Goal: Complete application form: Complete application form

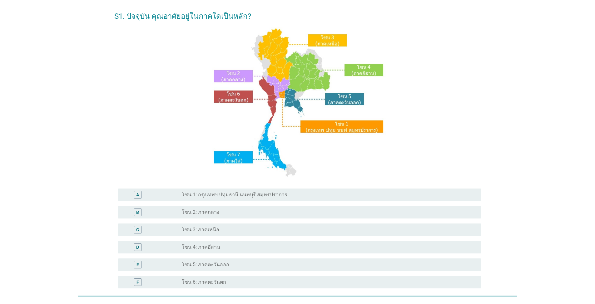
scroll to position [62, 0]
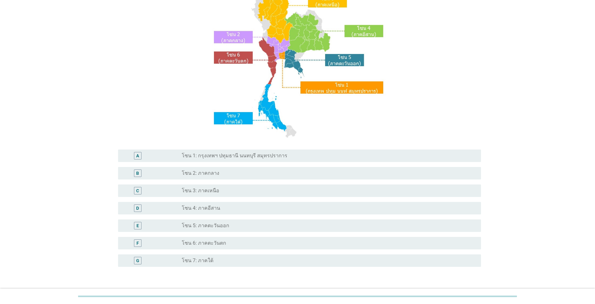
click at [206, 260] on label "โซน 7: ภาคใต้" at bounding box center [198, 261] width 32 height 6
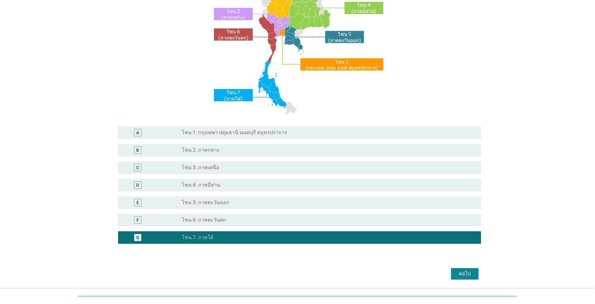
scroll to position [106, 0]
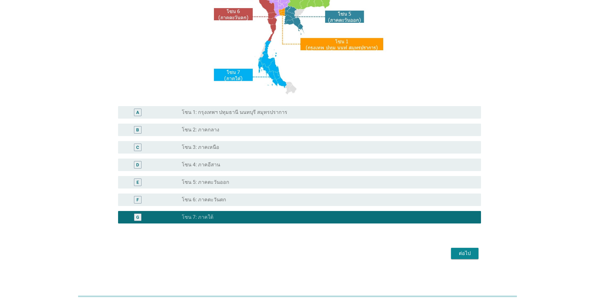
click at [459, 253] on div "ต่อไป" at bounding box center [464, 253] width 17 height 7
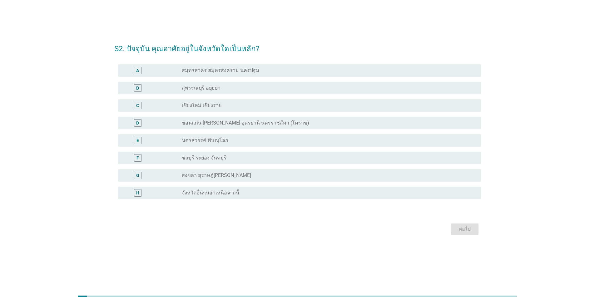
scroll to position [0, 0]
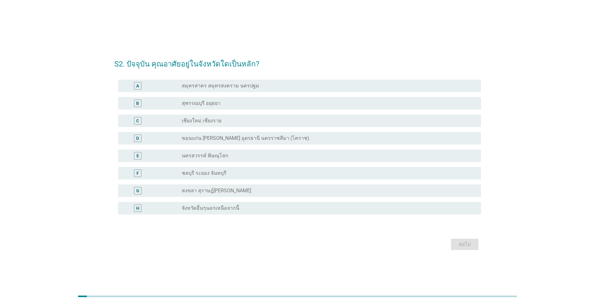
click at [229, 194] on div "radio_button_unchecked สงขลา สุราษฎ์[PERSON_NAME]" at bounding box center [329, 190] width 294 height 7
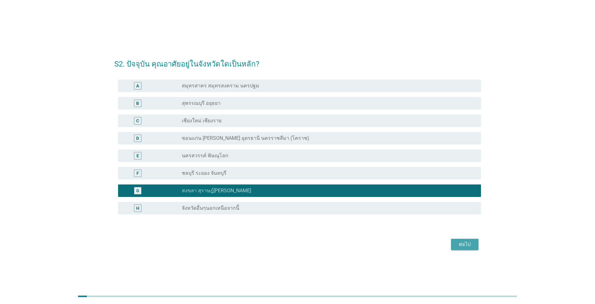
click at [464, 242] on div "ต่อไป" at bounding box center [464, 244] width 17 height 7
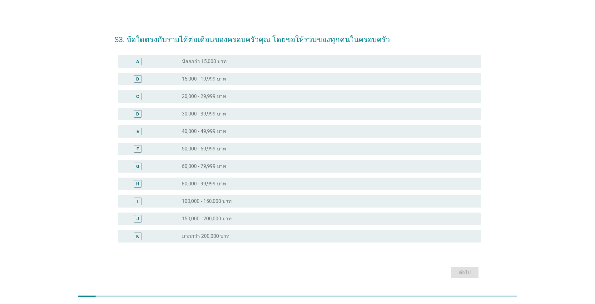
click at [221, 130] on label "40,000 - 49,999 บาท" at bounding box center [204, 131] width 44 height 6
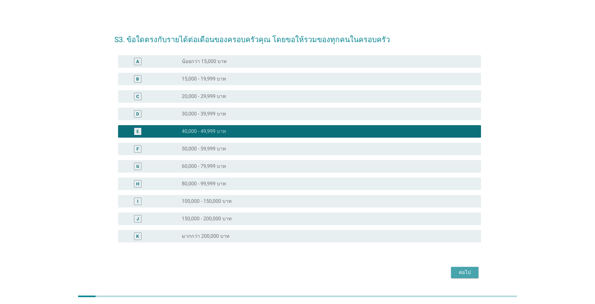
click at [462, 272] on div "ต่อไป" at bounding box center [464, 272] width 17 height 7
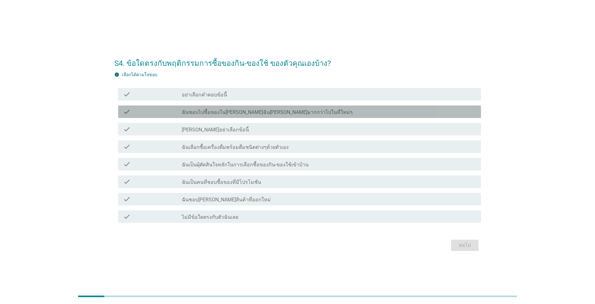
click at [216, 112] on label "ฉันชอบไปซื้อของใน[PERSON_NAME]ฉัน[PERSON_NAME]มากกว่าไปในที่ใหม่ๆ" at bounding box center [267, 112] width 171 height 6
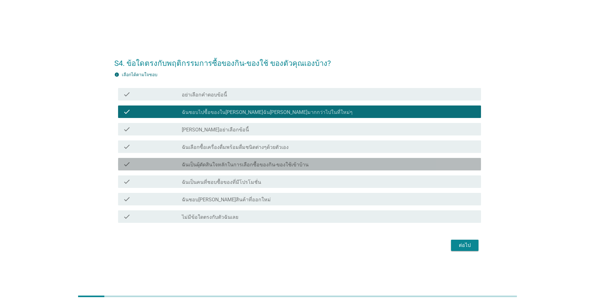
click at [243, 166] on label "ฉันเป็นผุ้ตัดสินใจหลักในการเลือกซื้อของกิน-ของใช้เข้าบ้าน" at bounding box center [245, 165] width 127 height 6
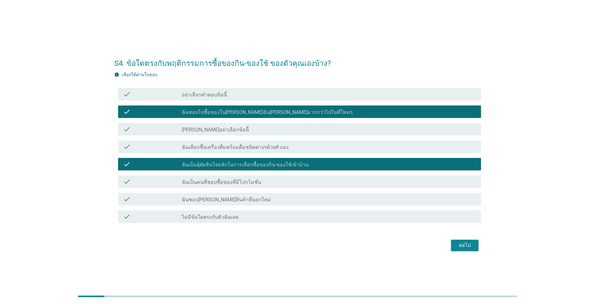
click at [308, 182] on div "check_box_outline_blank ฉันเป็นคนที่ชอบซื้อของที่มีโปรโมชั่น" at bounding box center [329, 181] width 294 height 7
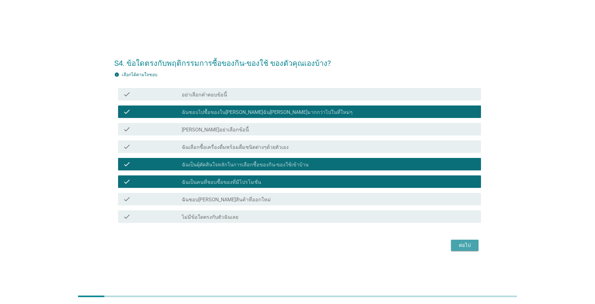
click at [458, 242] on div "ต่อไป" at bounding box center [464, 245] width 17 height 7
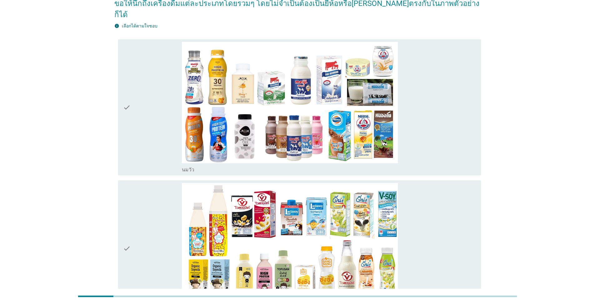
scroll to position [62, 0]
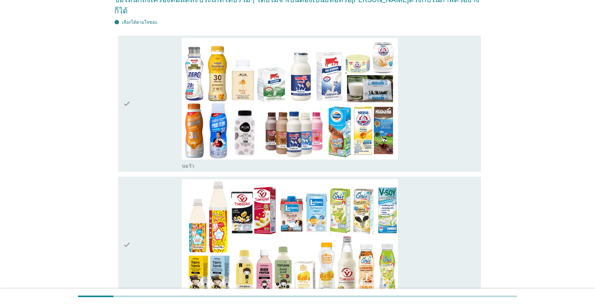
click at [344, 211] on img at bounding box center [290, 240] width 216 height 122
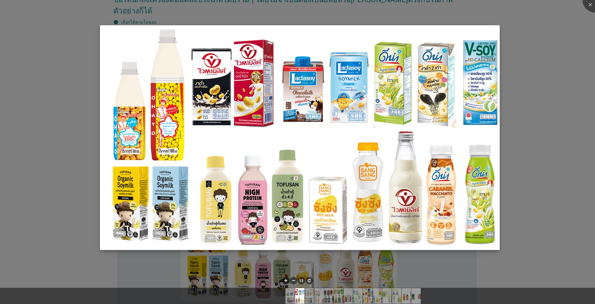
click at [493, 34] on img at bounding box center [300, 137] width 400 height 225
click at [534, 55] on div at bounding box center [297, 152] width 595 height 304
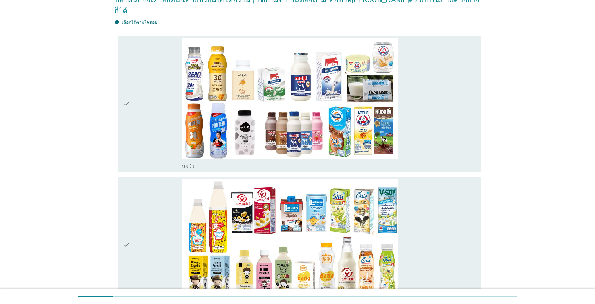
click at [444, 247] on div "check_box_outline_blank นมถั่วเหลือง-น้ำเต้าหู้พร้อมดื่ม" at bounding box center [329, 245] width 294 height 132
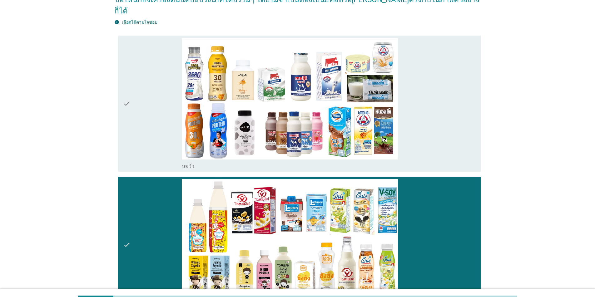
click at [438, 113] on div "check_box_outline_blank [PERSON_NAME]" at bounding box center [329, 104] width 294 height 132
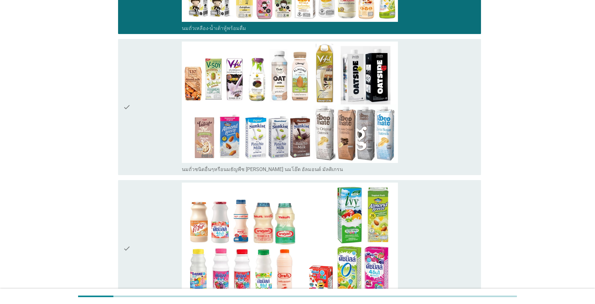
scroll to position [375, 0]
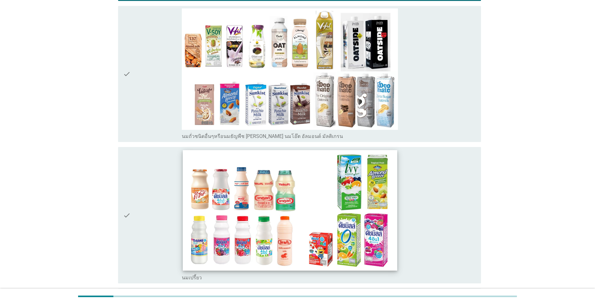
click at [326, 200] on img at bounding box center [290, 210] width 214 height 121
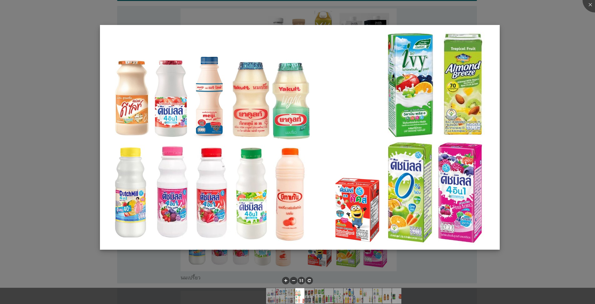
click at [496, 34] on img at bounding box center [300, 137] width 400 height 225
click at [584, 152] on div at bounding box center [297, 152] width 595 height 304
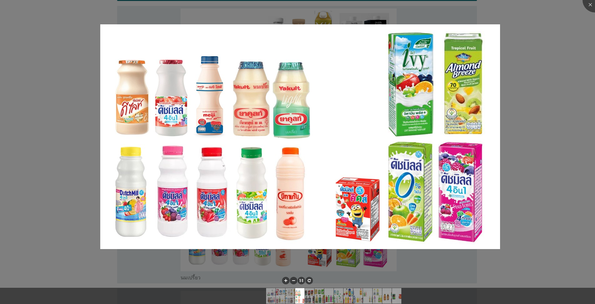
click at [533, 70] on div at bounding box center [297, 152] width 595 height 304
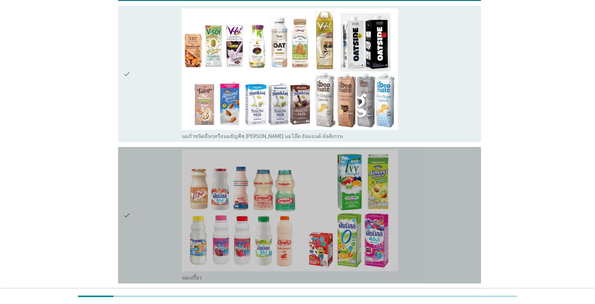
drag, startPoint x: 473, startPoint y: 253, endPoint x: 469, endPoint y: 258, distance: 5.4
click at [473, 253] on div "check_box_outline_blank นมเปรี้ยว" at bounding box center [329, 216] width 294 height 132
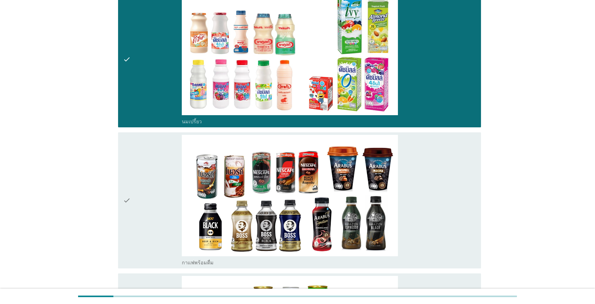
scroll to position [625, 0]
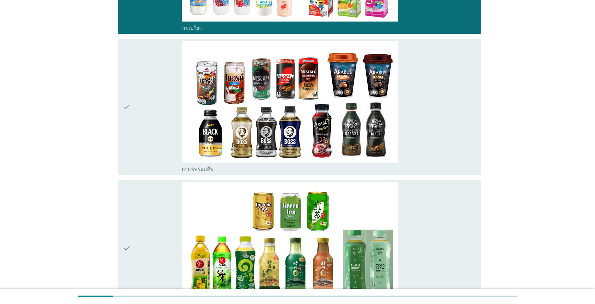
click at [440, 107] on div "check_box_outline_blank กาแฟพร้อมดื่ม" at bounding box center [329, 107] width 294 height 132
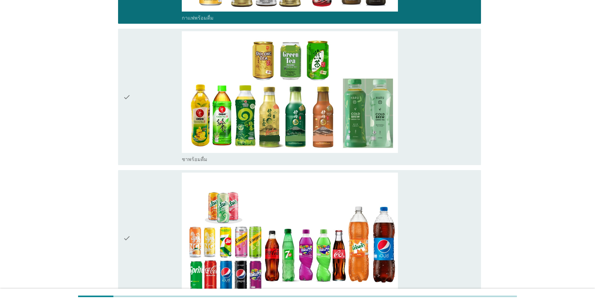
scroll to position [812, 0]
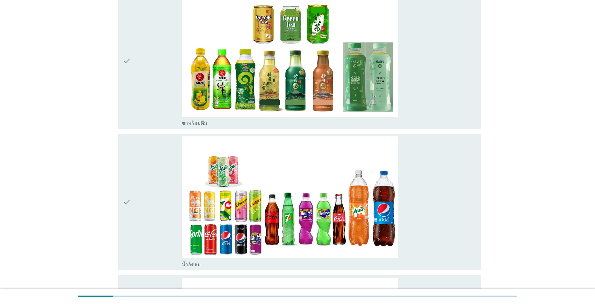
click at [437, 77] on div "check_box_outline_blank ชาพร้อมดื่ม" at bounding box center [329, 61] width 294 height 132
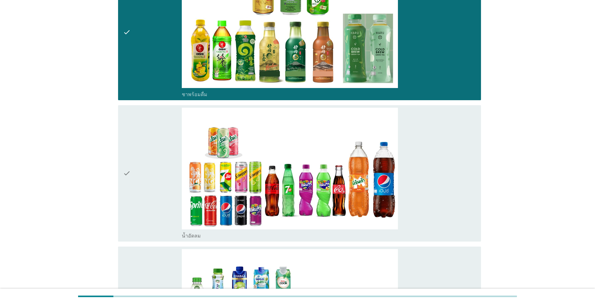
scroll to position [875, 0]
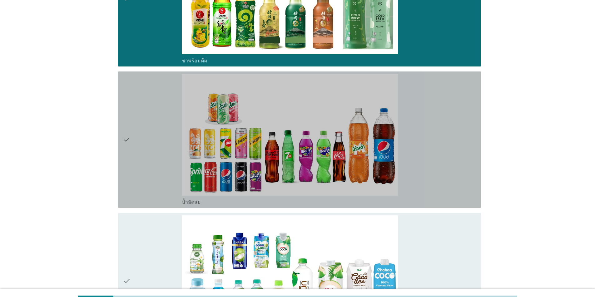
click at [436, 146] on div "check_box_outline_blank น้ำอัดลม" at bounding box center [329, 140] width 294 height 132
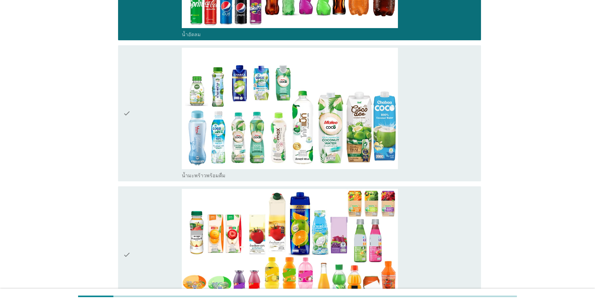
scroll to position [1062, 0]
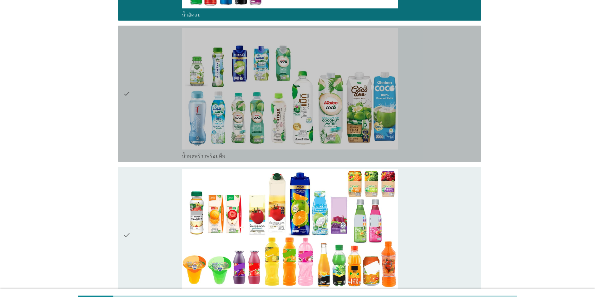
click at [450, 129] on div "check_box_outline_blank น้ำมะพร้าวพร้อมดื่ม" at bounding box center [329, 94] width 294 height 132
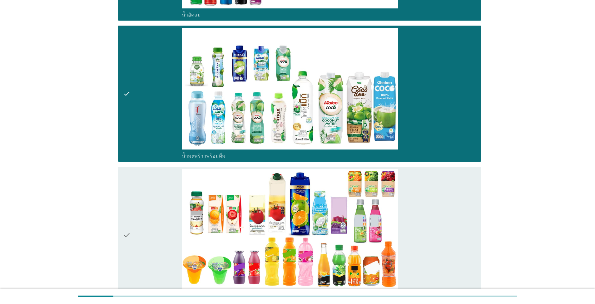
click at [434, 246] on div "check_box_outline_blank น้ำผลไม้-น้ำผักผลไม้พร้อมดื่ม" at bounding box center [329, 235] width 294 height 132
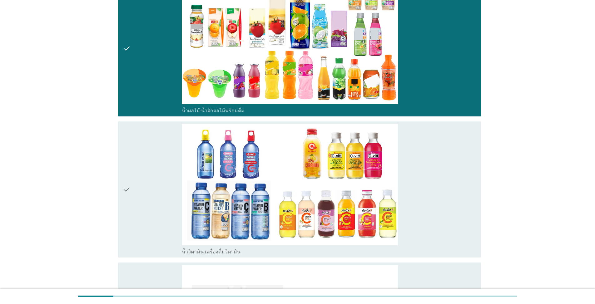
scroll to position [1249, 0]
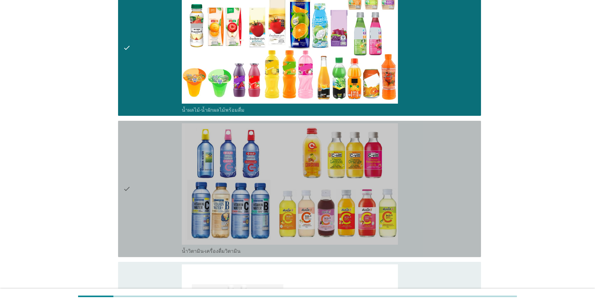
click at [438, 199] on div "check_box_outline_blank น้ำวิตามิน-เครื่องดื่มวิตามิน" at bounding box center [329, 189] width 294 height 132
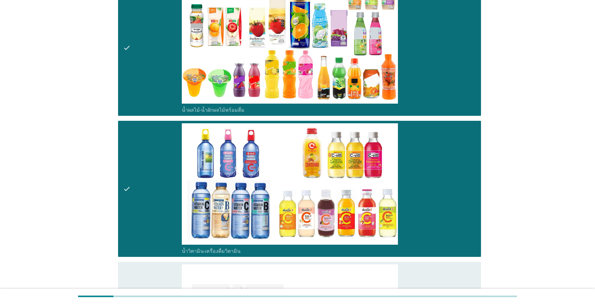
scroll to position [1343, 0]
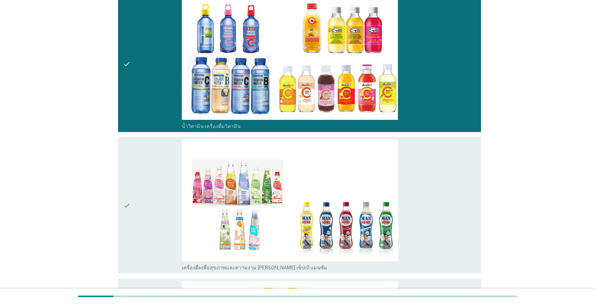
click at [421, 200] on div "check_box_outline_blank เครื่องดื่มเพื่อสุขภาพและความงาม [PERSON_NAME] เซ็ปเป้ …" at bounding box center [329, 206] width 294 height 132
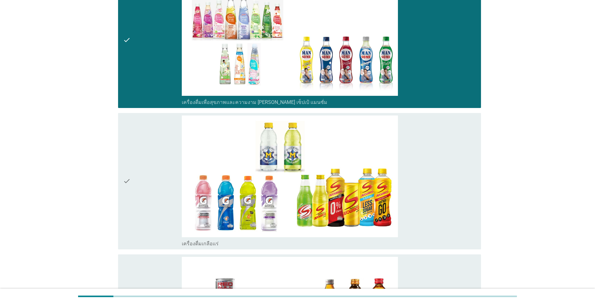
scroll to position [1593, 0]
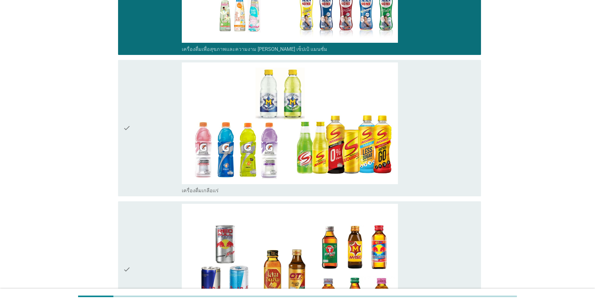
click at [430, 139] on div "check_box_outline_blank เครื่องดื่มเกลือแร่" at bounding box center [329, 128] width 294 height 132
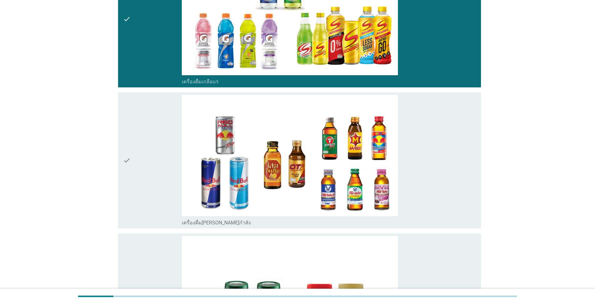
scroll to position [1780, 0]
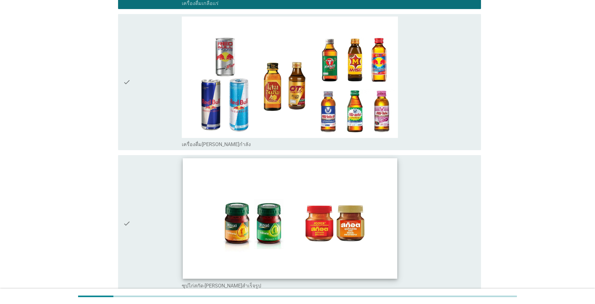
click at [368, 217] on img at bounding box center [290, 218] width 214 height 121
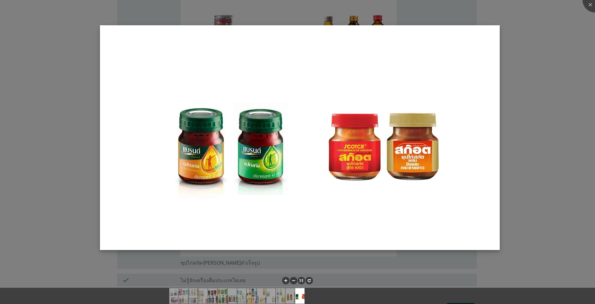
scroll to position [1812, 0]
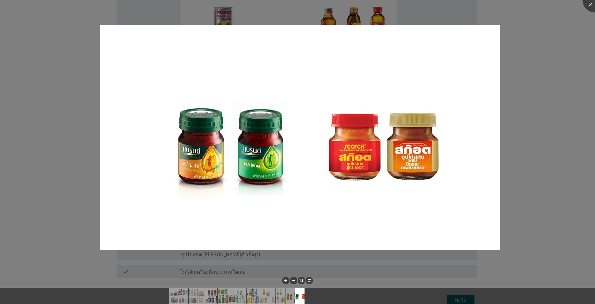
click at [532, 53] on div at bounding box center [297, 152] width 595 height 304
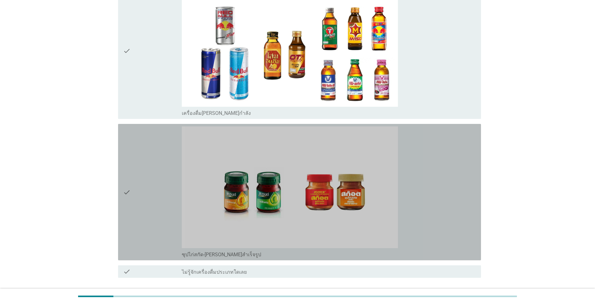
click at [431, 206] on div "check_box_outline_blank ซุปไก่สกัด-[PERSON_NAME]สำเร็จรูป" at bounding box center [329, 193] width 294 height 132
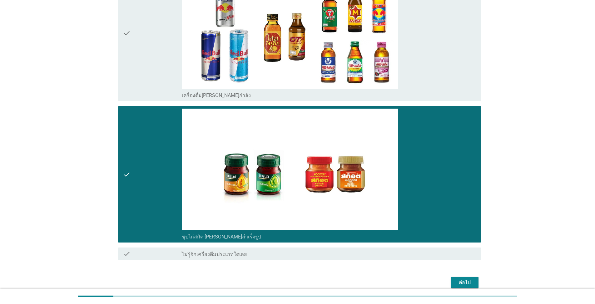
scroll to position [1847, 0]
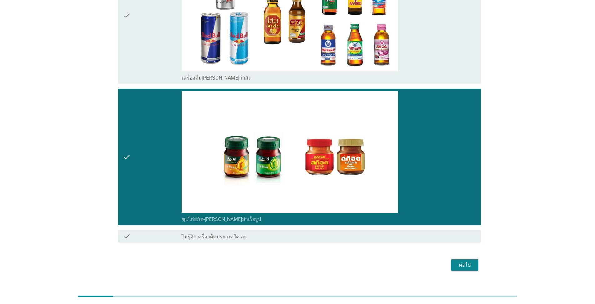
click at [479, 258] on div "ต่อไป" at bounding box center [297, 265] width 367 height 15
click at [466, 261] on div "ต่อไป" at bounding box center [464, 264] width 17 height 7
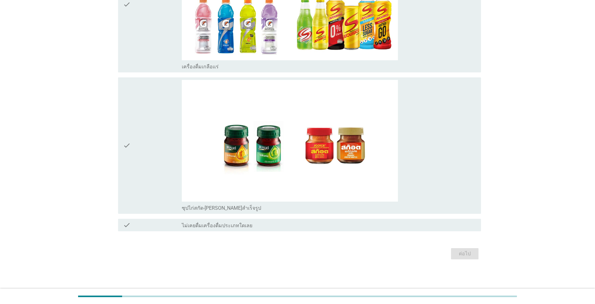
scroll to position [0, 0]
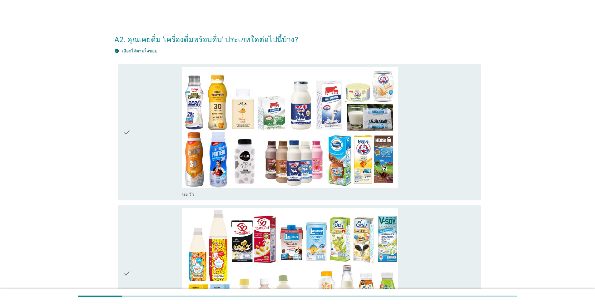
click at [403, 135] on div "check_box_outline_blank [PERSON_NAME]" at bounding box center [329, 133] width 294 height 132
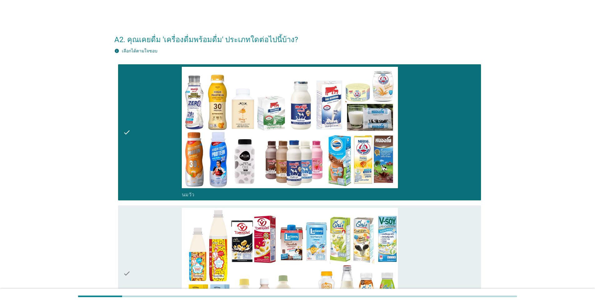
click at [417, 238] on div "check_box_outline_blank นมถั่วเหลือง-น้ำเต้าหู้พร้อมดื่ม" at bounding box center [329, 274] width 294 height 132
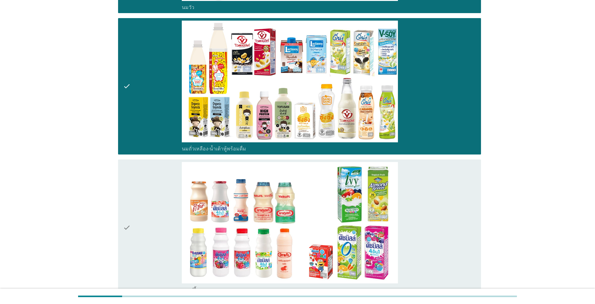
click at [422, 200] on div "check_box_outline_blank นมเปรี้ยว" at bounding box center [329, 228] width 294 height 132
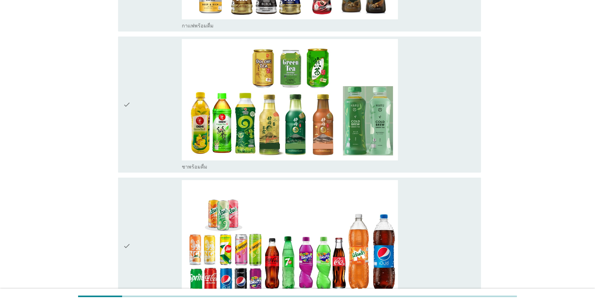
scroll to position [593, 0]
click at [410, 136] on div "check_box_outline_blank ชาพร้อมดื่ม" at bounding box center [329, 105] width 294 height 132
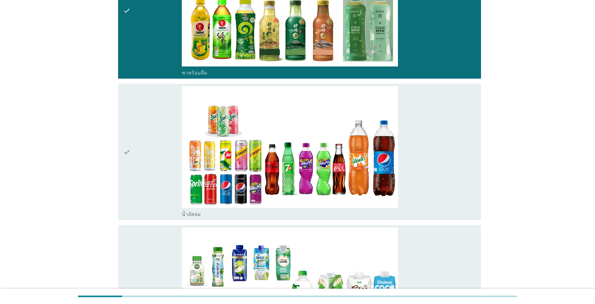
click at [433, 162] on div "check_box_outline_blank น้ำอัดลม" at bounding box center [329, 152] width 294 height 132
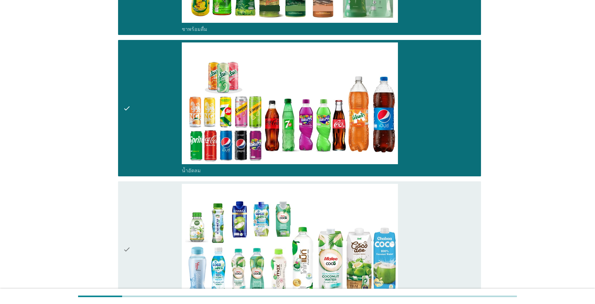
scroll to position [781, 0]
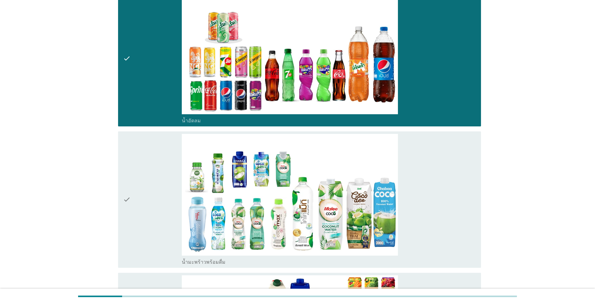
click at [434, 194] on div "check_box_outline_blank น้ำมะพร้าวพร้อมดื่ม" at bounding box center [329, 200] width 294 height 132
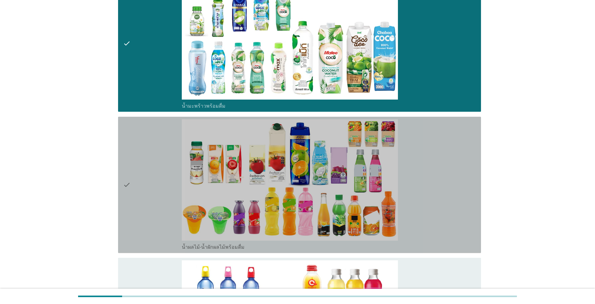
click at [428, 164] on div "check_box_outline_blank น้ำผลไม้-น้ำผักผลไม้พร้อมดื่ม" at bounding box center [329, 185] width 294 height 132
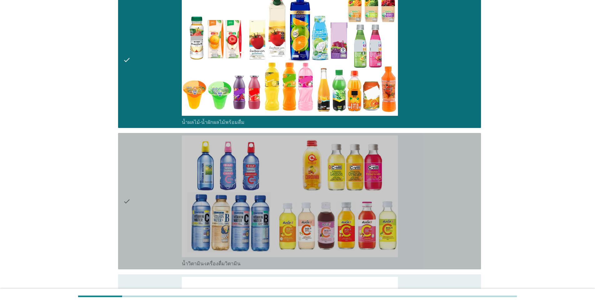
click at [417, 181] on div "check_box_outline_blank น้ำวิตามิน-เครื่องดื่มวิตามิน" at bounding box center [329, 202] width 294 height 132
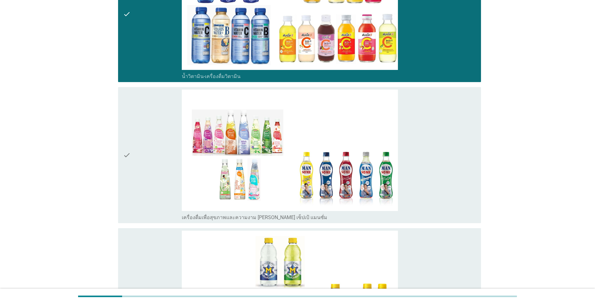
click at [410, 192] on div "check_box_outline_blank เครื่องดื่มเพื่อสุขภาพและความงาม [PERSON_NAME] เซ็ปเป้ …" at bounding box center [329, 156] width 294 height 132
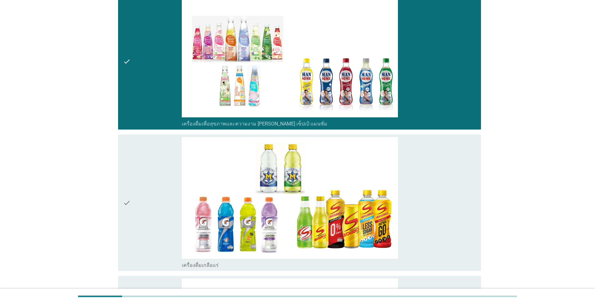
click at [418, 196] on div "check_box_outline_blank เครื่องดื่มเกลือแร่" at bounding box center [329, 203] width 294 height 132
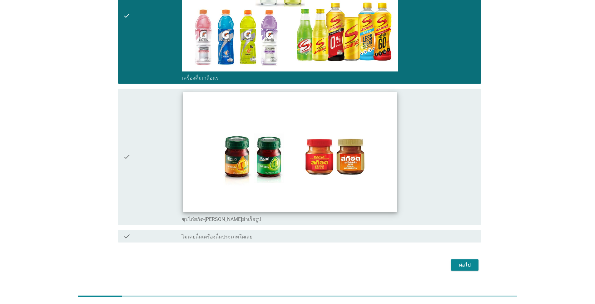
click at [368, 185] on img at bounding box center [290, 152] width 214 height 121
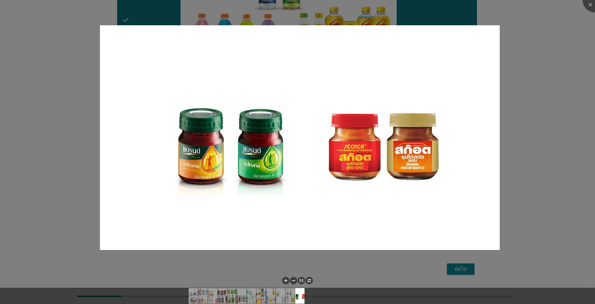
click at [514, 47] on div at bounding box center [297, 152] width 595 height 304
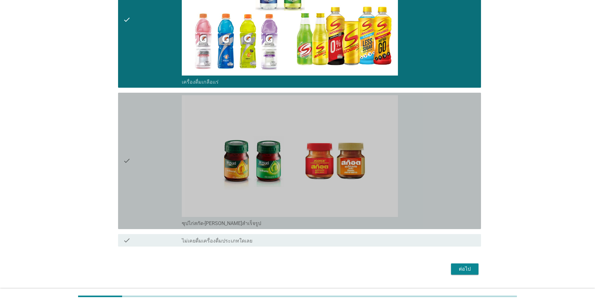
click at [403, 156] on div "check_box_outline_blank ซุปไก่สกัด-[PERSON_NAME]สำเร็จรูป" at bounding box center [329, 161] width 294 height 132
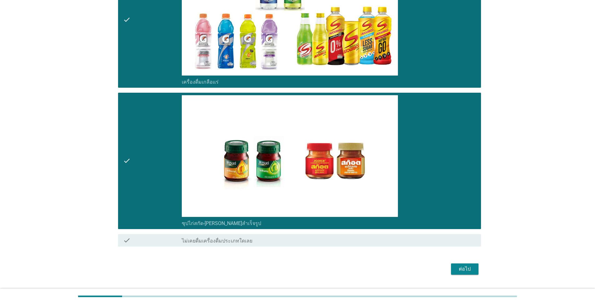
click at [460, 271] on div "ต่อไป" at bounding box center [464, 269] width 17 height 7
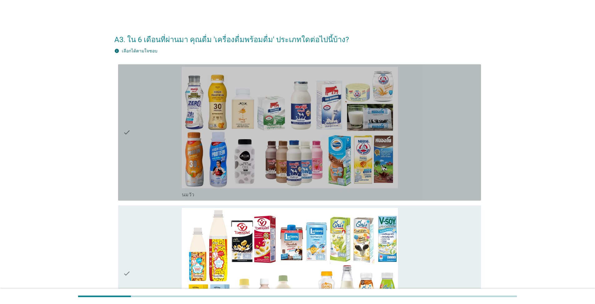
click at [420, 144] on div "check_box_outline_blank [PERSON_NAME]" at bounding box center [329, 133] width 294 height 132
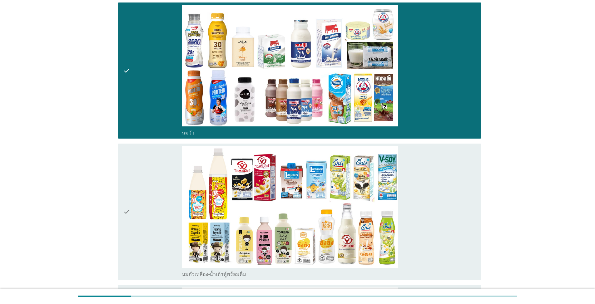
scroll to position [62, 0]
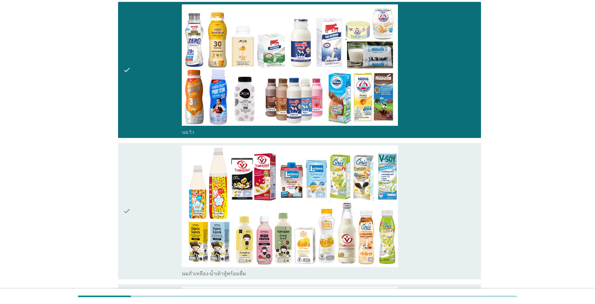
click at [437, 204] on div "check_box_outline_blank นมถั่วเหลือง-น้ำเต้าหู้พร้อมดื่ม" at bounding box center [329, 212] width 294 height 132
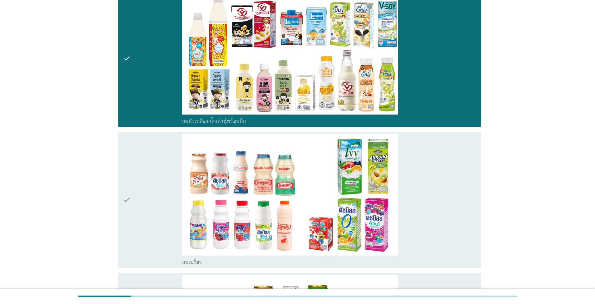
scroll to position [219, 0]
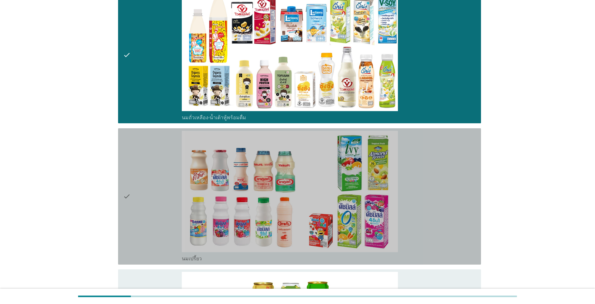
click at [446, 193] on div "check_box_outline_blank นมเปรี้ยว" at bounding box center [329, 197] width 294 height 132
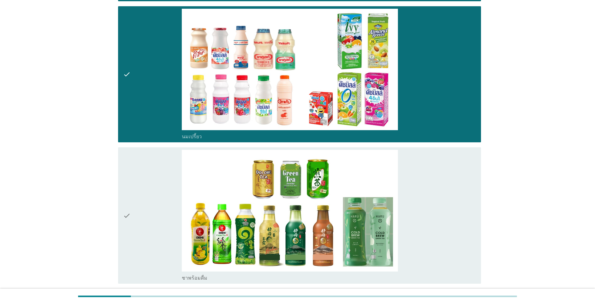
scroll to position [375, 0]
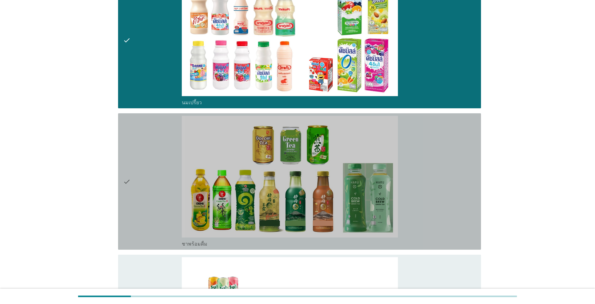
click at [437, 187] on div "check_box ชาพร้อมดื่ม" at bounding box center [329, 182] width 294 height 132
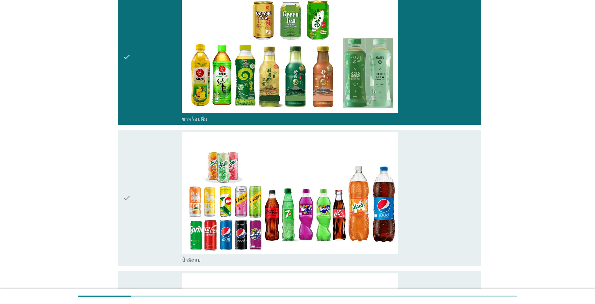
click at [436, 188] on div "check_box น้ำอัดลม" at bounding box center [329, 198] width 294 height 132
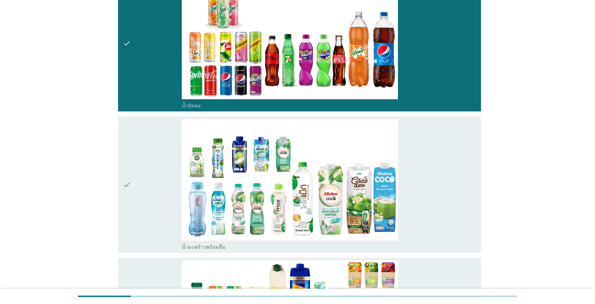
scroll to position [656, 0]
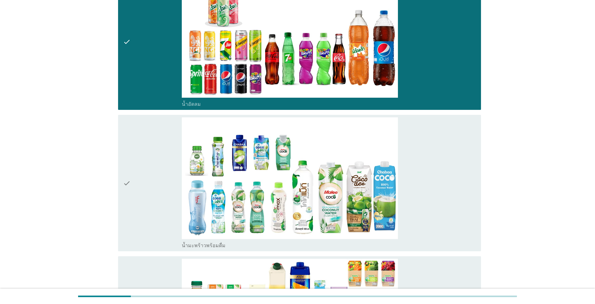
click at [427, 196] on div "check_box น้ำมะพร้าวพร้อมดื่ม" at bounding box center [329, 183] width 294 height 132
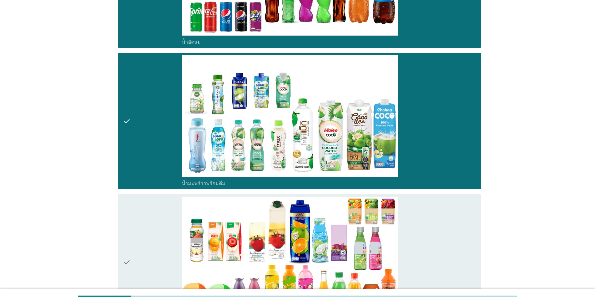
scroll to position [718, 0]
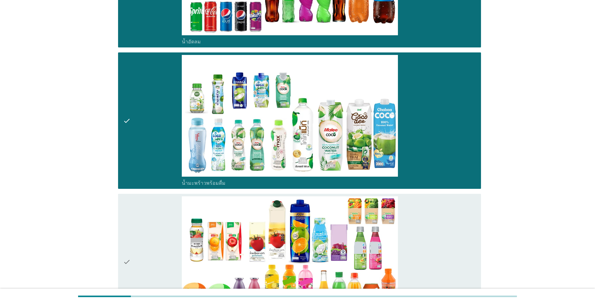
click at [441, 140] on div "check_box น้ำมะพร้าวพร้อมดื่ม" at bounding box center [329, 121] width 294 height 132
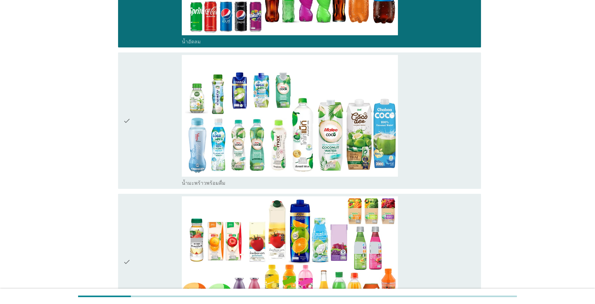
click at [450, 236] on div "check_box น้ำผลไม้-น้ำผักผลไม้พร้อมดื่ม" at bounding box center [329, 262] width 294 height 132
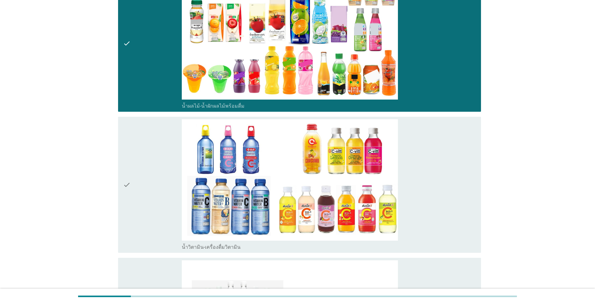
click at [443, 185] on div "check_box น้ำวิตามิน-เครื่องดื่มวิตามิน" at bounding box center [329, 185] width 294 height 132
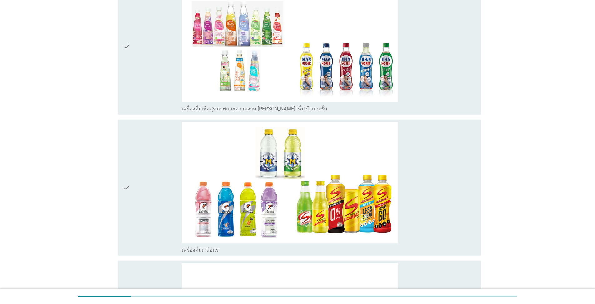
scroll to position [1218, 0]
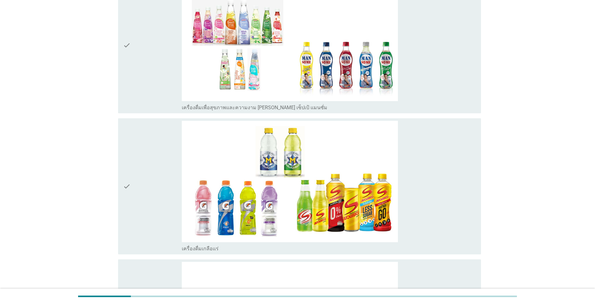
click at [431, 182] on div "check_box เครื่องดื่มเกลือแร่" at bounding box center [329, 187] width 294 height 132
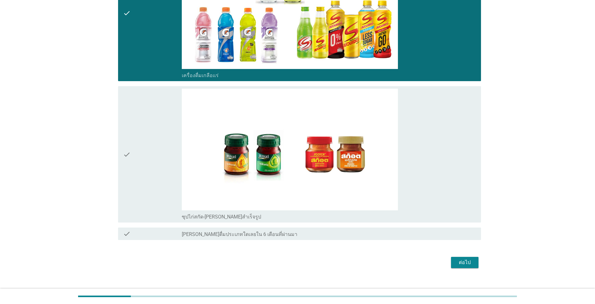
scroll to position [1401, 0]
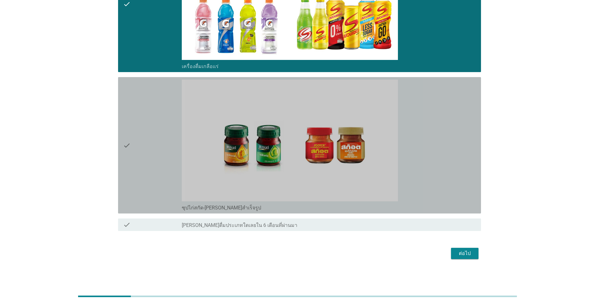
click at [419, 147] on div "check_box ซุปไก่สกัด-[PERSON_NAME]สำเร็จรูป" at bounding box center [329, 146] width 294 height 132
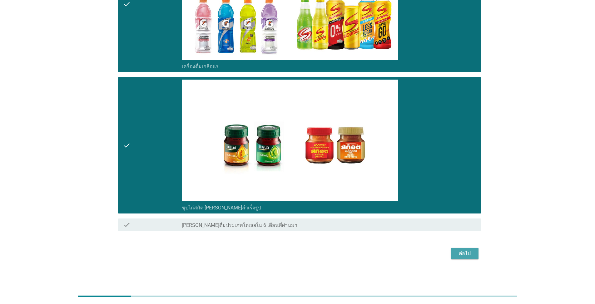
click at [457, 252] on div "ต่อไป" at bounding box center [464, 253] width 17 height 7
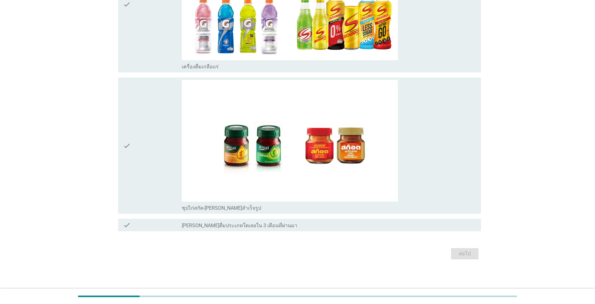
scroll to position [0, 0]
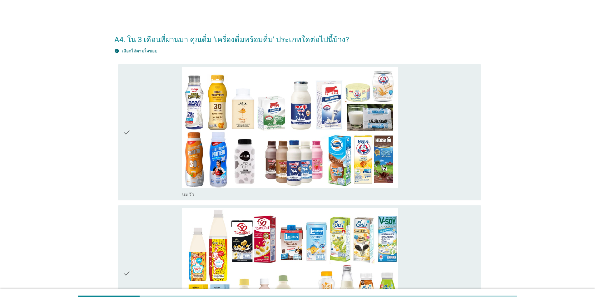
click at [418, 138] on div "check_box_outline_blank [PERSON_NAME]" at bounding box center [329, 133] width 294 height 132
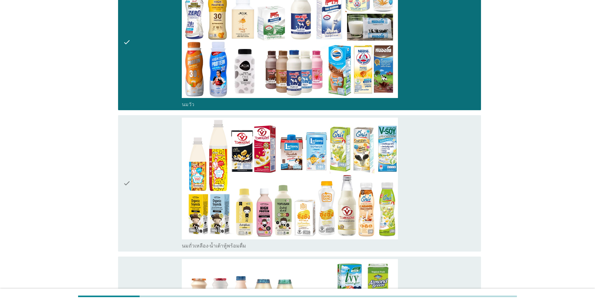
scroll to position [94, 0]
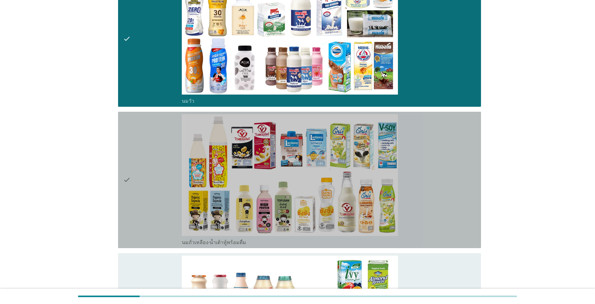
click at [461, 187] on div "check_box_outline_blank นมถั่วเหลือง-น้ำเต้าหู้พร้อมดื่ม" at bounding box center [329, 180] width 294 height 132
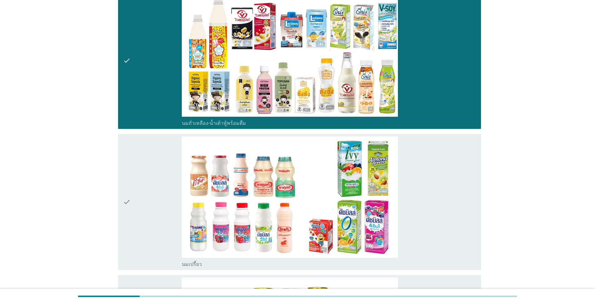
scroll to position [219, 0]
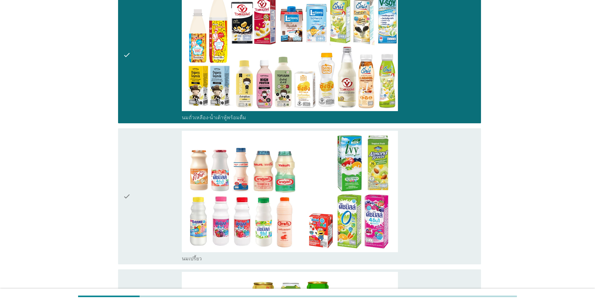
click at [433, 206] on div "check_box_outline_blank นมเปรี้ยว" at bounding box center [329, 197] width 294 height 132
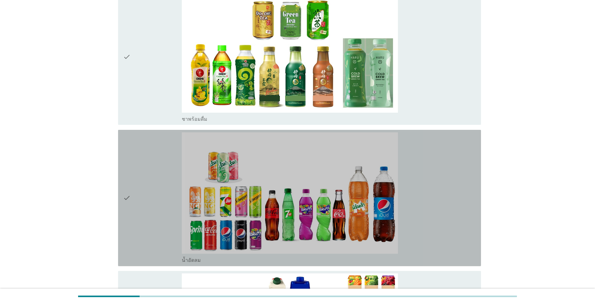
click at [432, 208] on div "check_box น้ำอัดลม" at bounding box center [329, 198] width 294 height 132
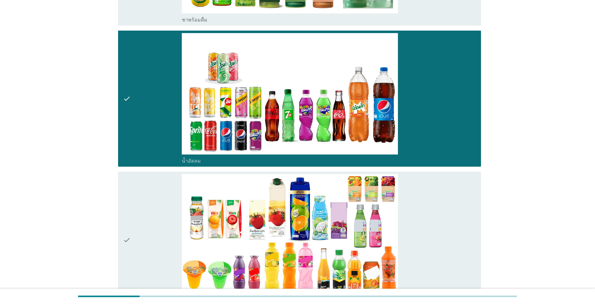
scroll to position [656, 0]
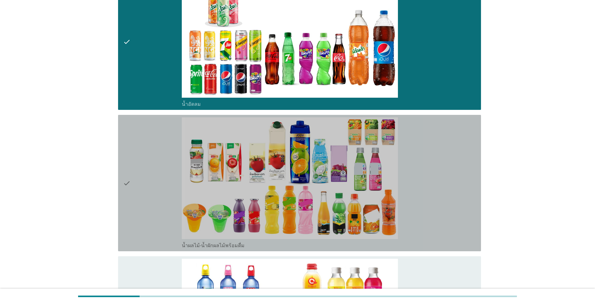
click at [447, 186] on div "check_box น้ำผลไม้-น้ำผักผลไม้พร้อมดื่ม" at bounding box center [329, 183] width 294 height 132
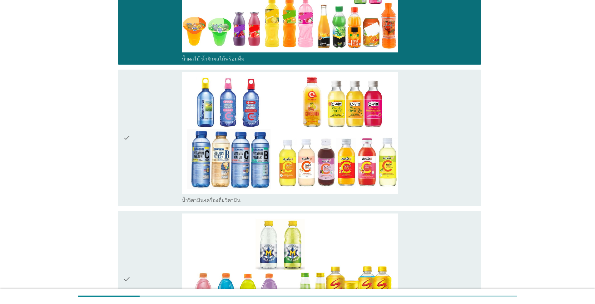
scroll to position [843, 0]
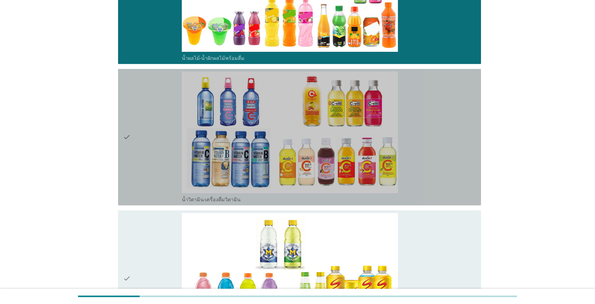
click at [404, 179] on div "check_box น้ำวิตามิน-เครื่องดื่มวิตามิน" at bounding box center [329, 138] width 294 height 132
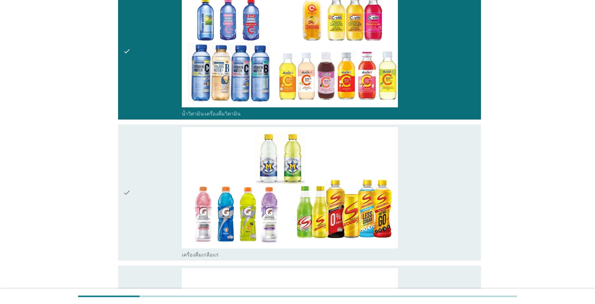
scroll to position [937, 0]
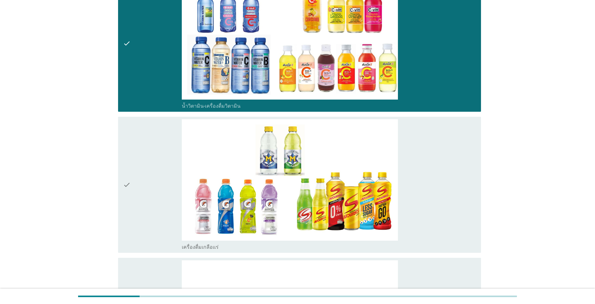
click at [431, 200] on div "check_box เครื่องดื่มเกลือแร่" at bounding box center [329, 185] width 294 height 132
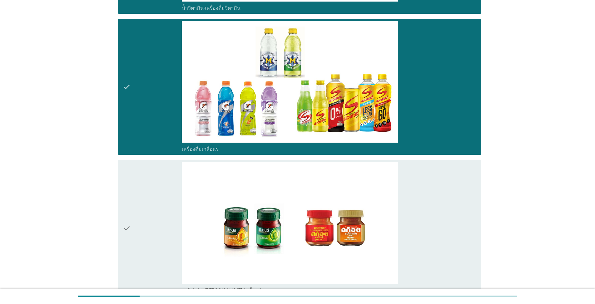
scroll to position [1093, 0]
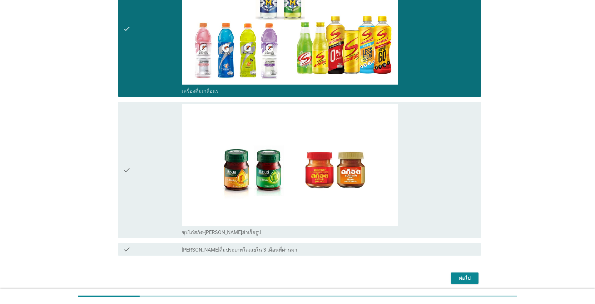
click at [422, 173] on div "check_box ซุปไก่สกัด-[PERSON_NAME]สำเร็จรูป" at bounding box center [329, 170] width 294 height 132
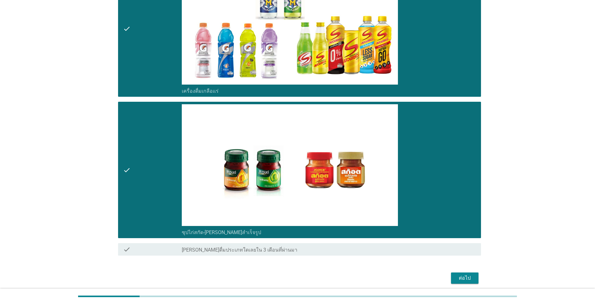
click at [460, 276] on div "ต่อไป" at bounding box center [464, 278] width 17 height 7
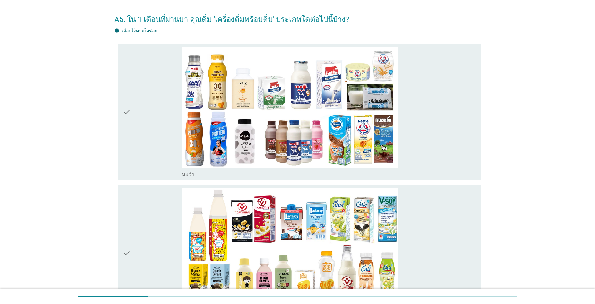
scroll to position [31, 0]
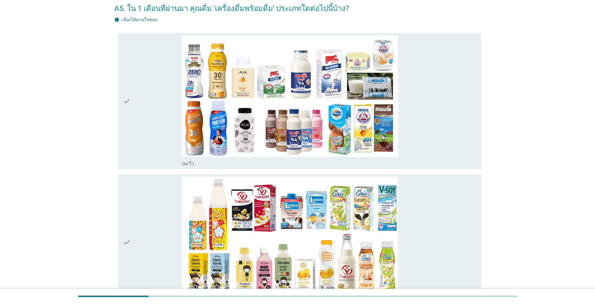
click at [449, 134] on div "check_box_outline_blank [PERSON_NAME]" at bounding box center [329, 102] width 294 height 132
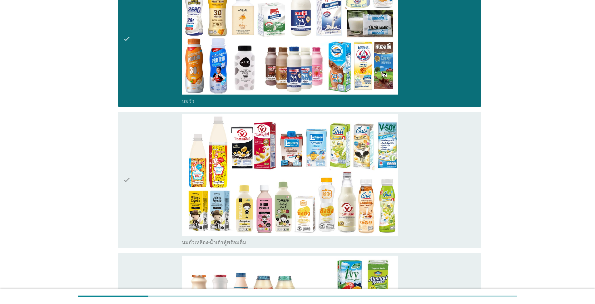
click at [438, 196] on div "check_box_outline_blank นมถั่วเหลือง-น้ำเต้าหู้พร้อมดื่ม" at bounding box center [329, 180] width 294 height 132
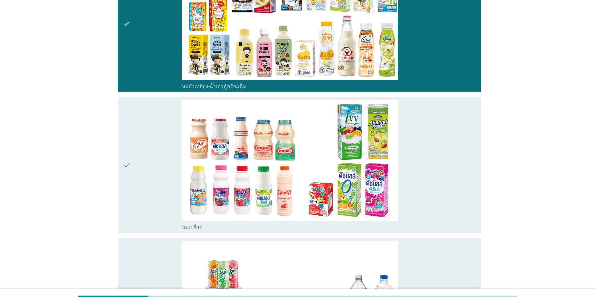
click at [453, 178] on div "check_box_outline_blank นมเปรี้ยว" at bounding box center [329, 166] width 294 height 132
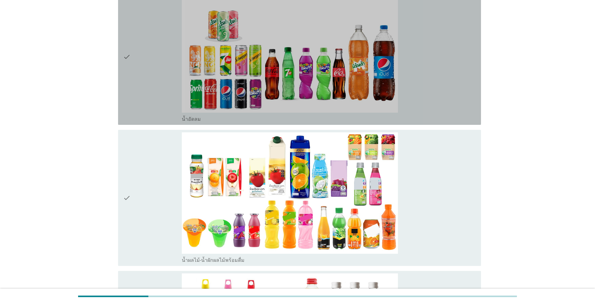
click at [444, 86] on div "check_box น้ำอัดลม" at bounding box center [329, 57] width 294 height 132
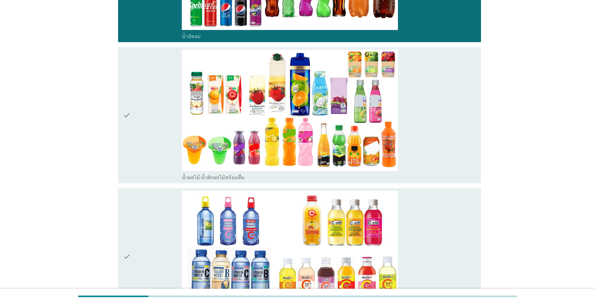
scroll to position [593, 0]
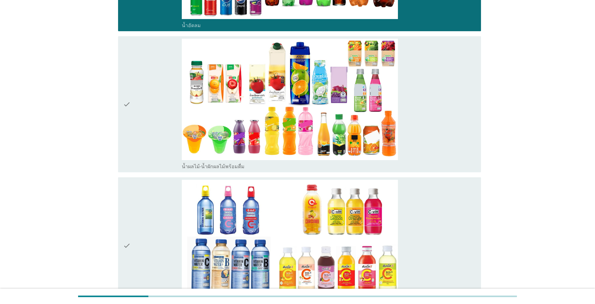
click at [420, 107] on div "check_box น้ำผลไม้-น้ำผักผลไม้พร้อมดื่ม" at bounding box center [329, 105] width 294 height 132
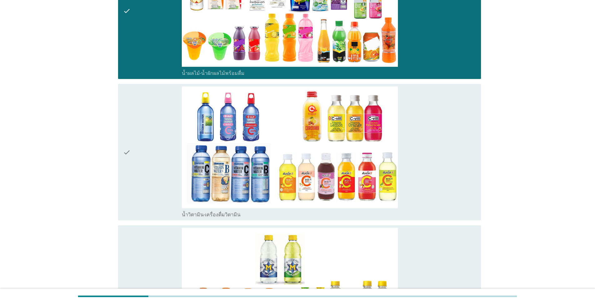
scroll to position [687, 0]
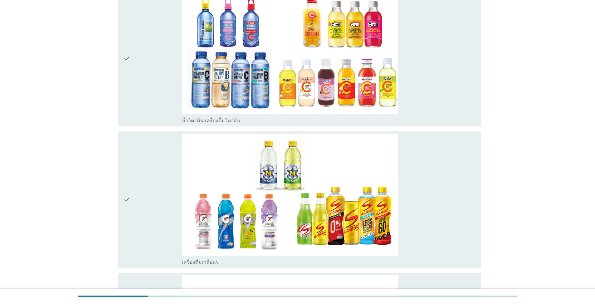
click at [433, 186] on div "check_box เครื่องดื่มเกลือแร่" at bounding box center [329, 200] width 294 height 132
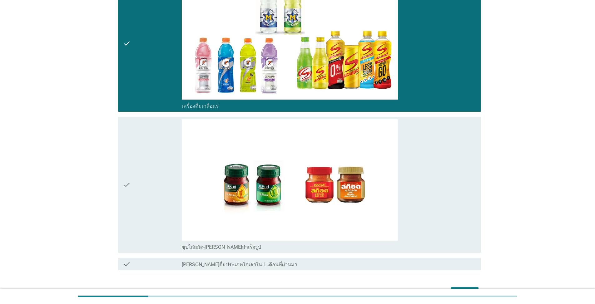
click at [424, 181] on div "check_box ซุปไก่สกัด-[PERSON_NAME]สำเร็จรูป" at bounding box center [329, 185] width 294 height 132
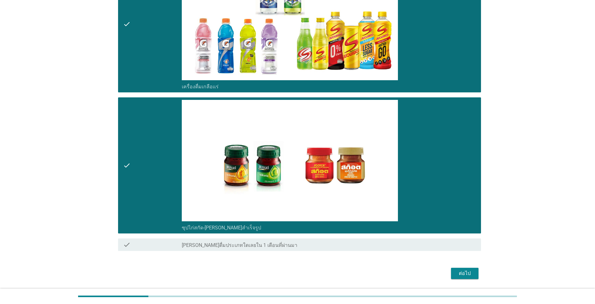
scroll to position [976, 0]
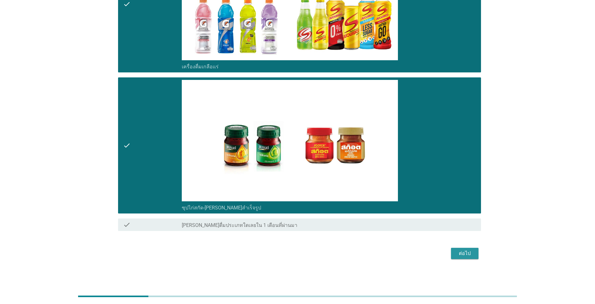
click at [455, 251] on button "ต่อไป" at bounding box center [464, 253] width 27 height 11
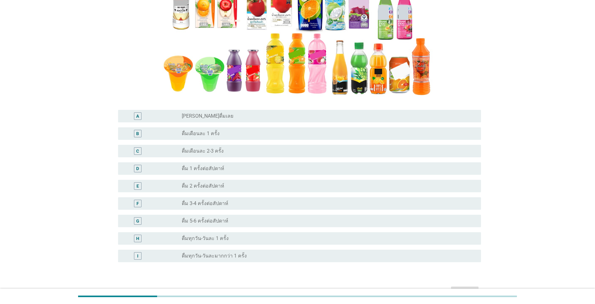
scroll to position [125, 0]
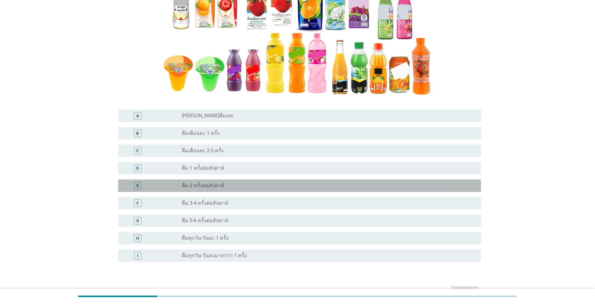
click at [334, 191] on div "E radio_button_unchecked ดื่ม 2 ครั้งต่อสัปดาห์" at bounding box center [299, 186] width 363 height 12
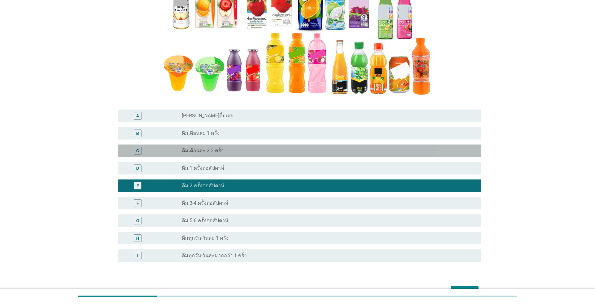
click at [325, 149] on div "radio_button_unchecked ดื่มเดือนละ 2-3 ครั้ง" at bounding box center [326, 151] width 289 height 6
